Goal: Navigation & Orientation: Find specific page/section

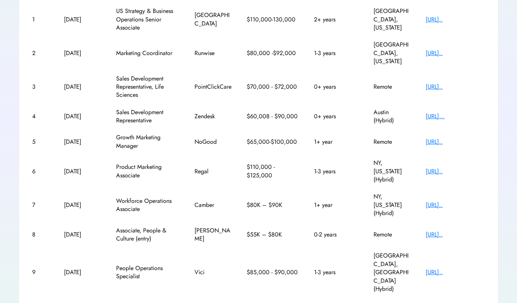
scroll to position [136, 0]
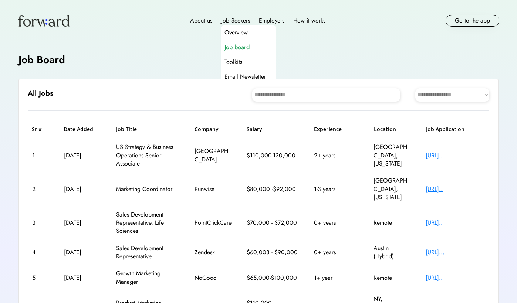
click at [237, 49] on div "Job board" at bounding box center [236, 47] width 25 height 9
click at [235, 20] on div "Job Seekers" at bounding box center [235, 20] width 29 height 9
click at [234, 46] on div "Job board" at bounding box center [236, 47] width 25 height 9
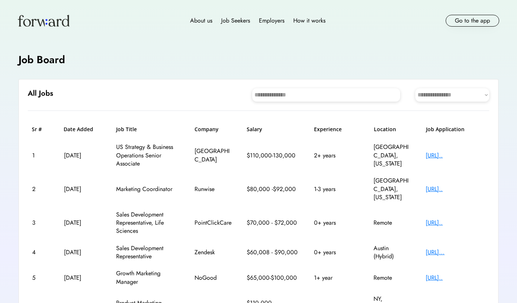
click at [286, 58] on div "Job Board" at bounding box center [258, 60] width 480 height 14
